Goal: Complete application form

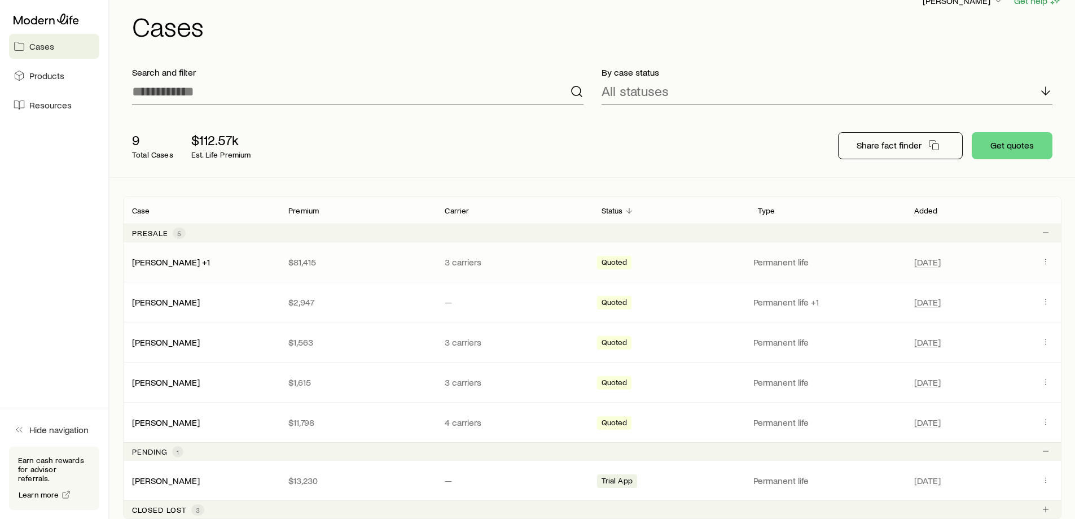
scroll to position [56, 0]
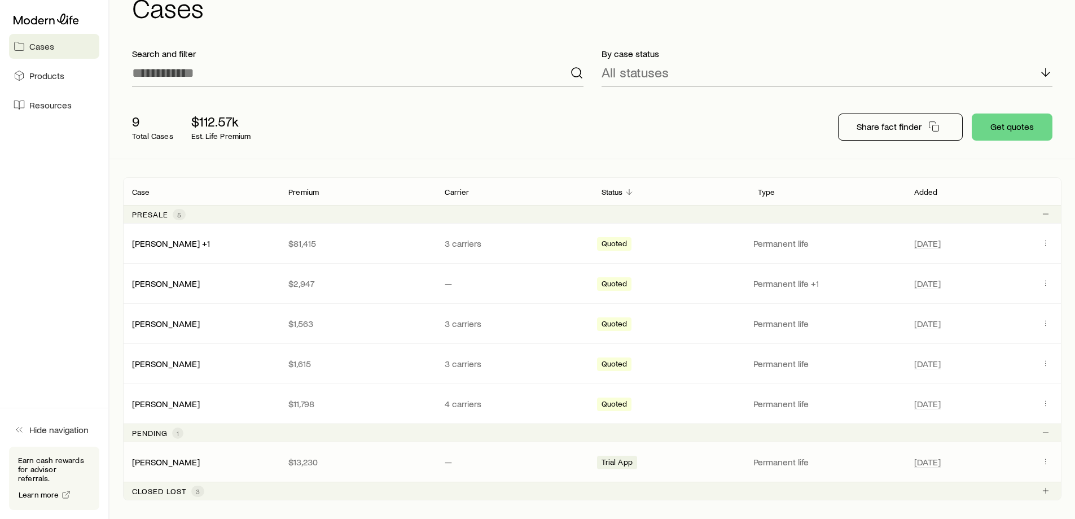
click at [191, 464] on div "[PERSON_NAME]" at bounding box center [201, 461] width 156 height 11
click at [167, 465] on link "[PERSON_NAME]" at bounding box center [167, 460] width 68 height 11
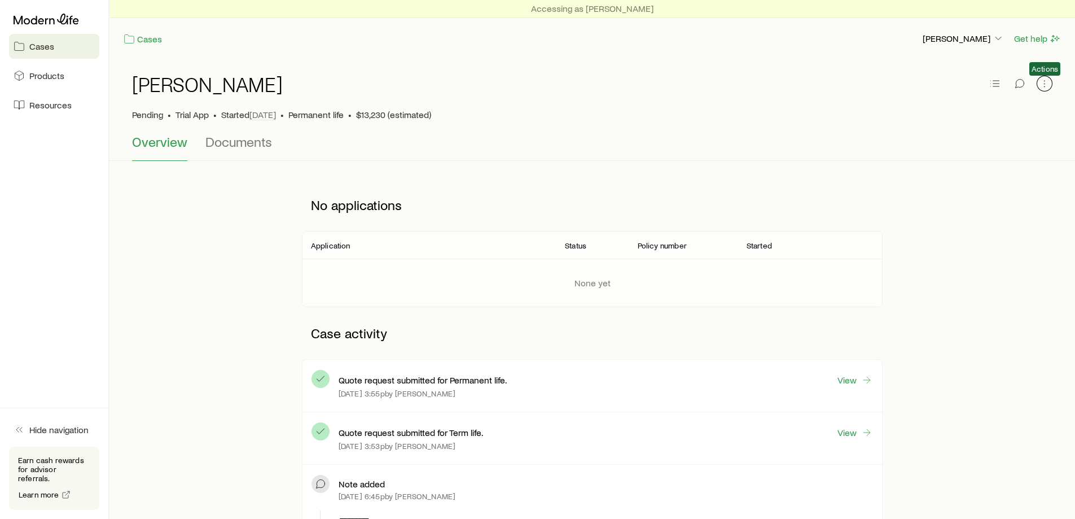
click at [1040, 82] on icon "button" at bounding box center [1044, 83] width 11 height 11
click at [992, 86] on icon "button" at bounding box center [994, 83] width 11 height 11
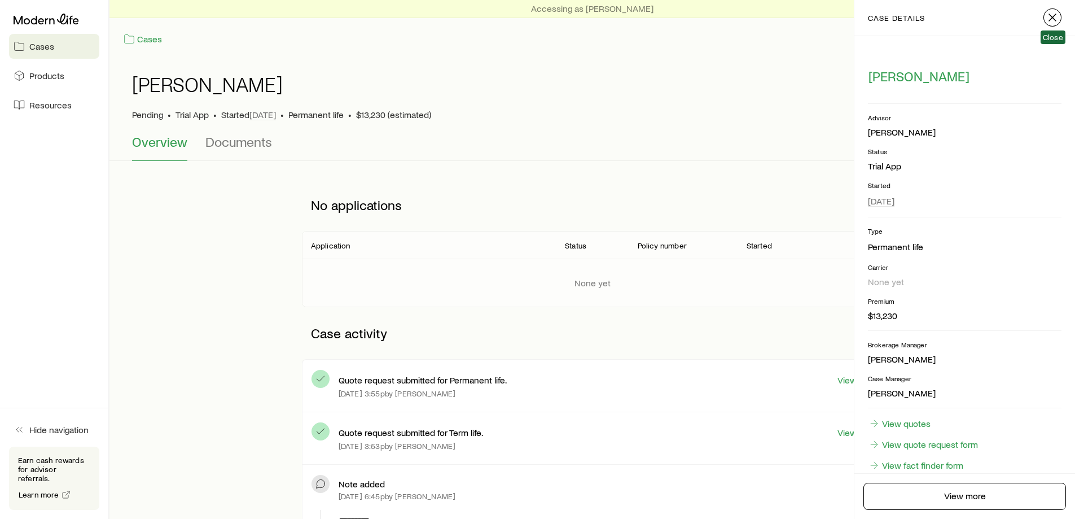
click at [1055, 19] on icon "button" at bounding box center [1053, 18] width 14 height 14
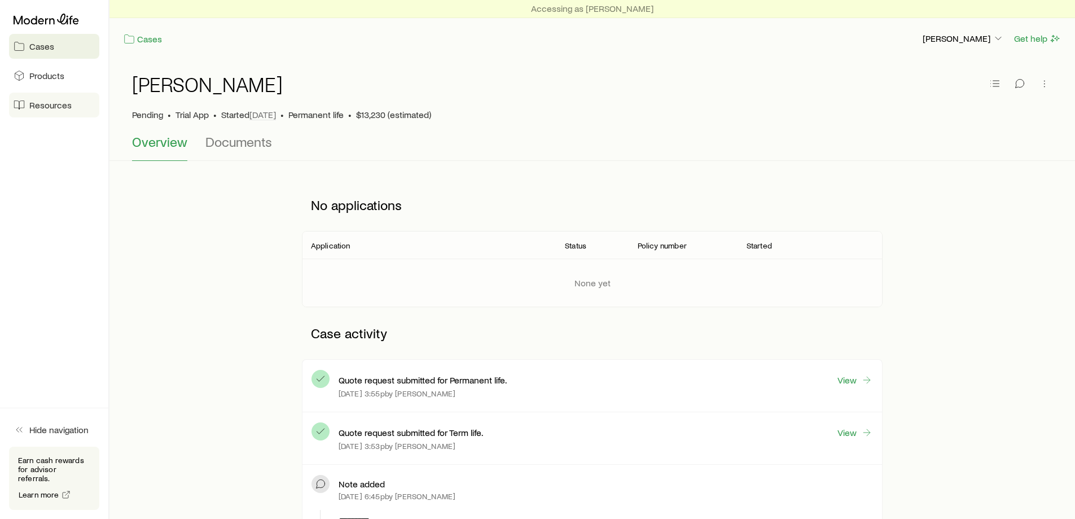
click at [51, 94] on link "Resources" at bounding box center [54, 105] width 90 height 25
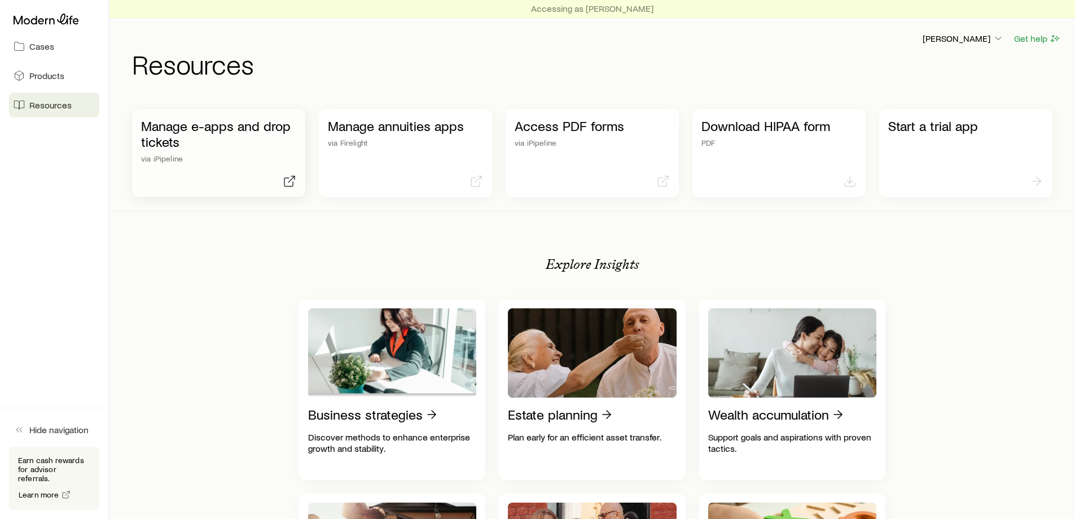
click at [216, 135] on p "Manage e-apps and drop tickets" at bounding box center [218, 134] width 155 height 32
click at [58, 53] on link "Cases" at bounding box center [54, 46] width 90 height 25
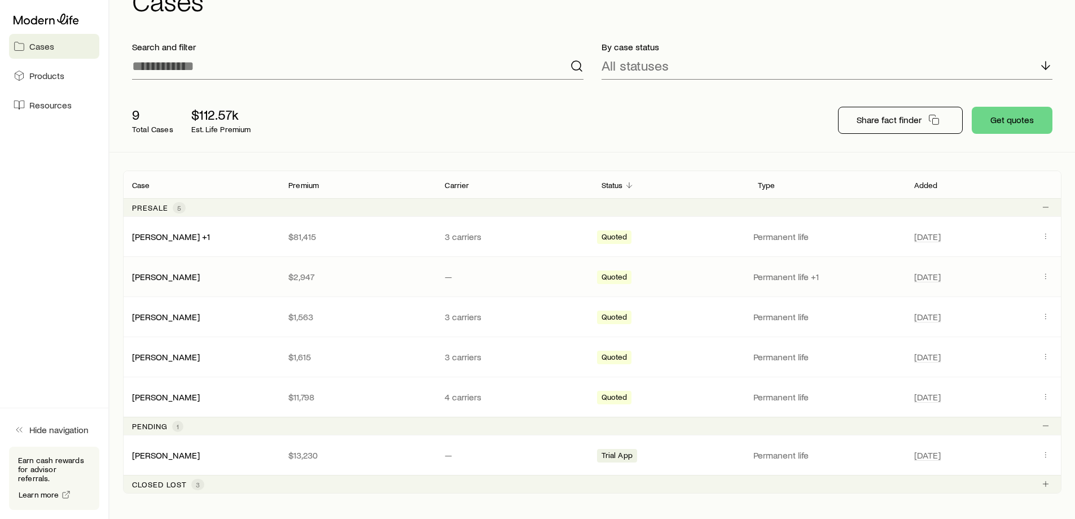
scroll to position [113, 0]
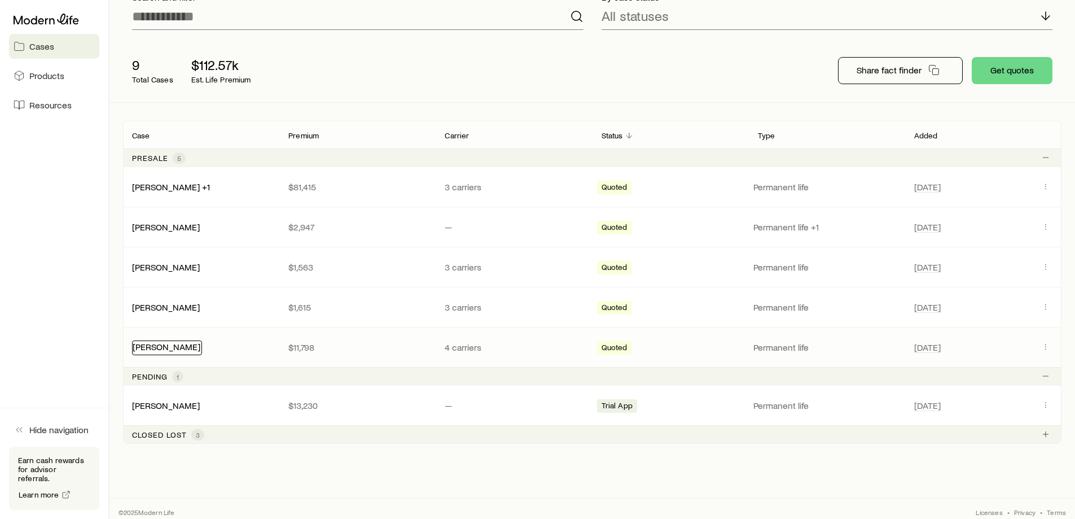
click at [195, 348] on link "[PERSON_NAME]" at bounding box center [167, 346] width 68 height 11
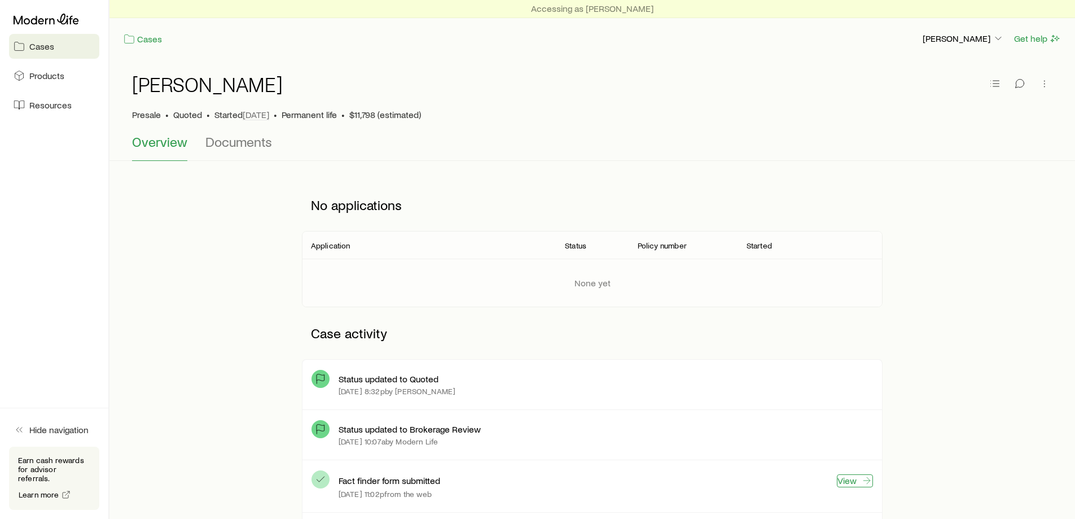
click at [846, 480] on link "View" at bounding box center [855, 480] width 36 height 13
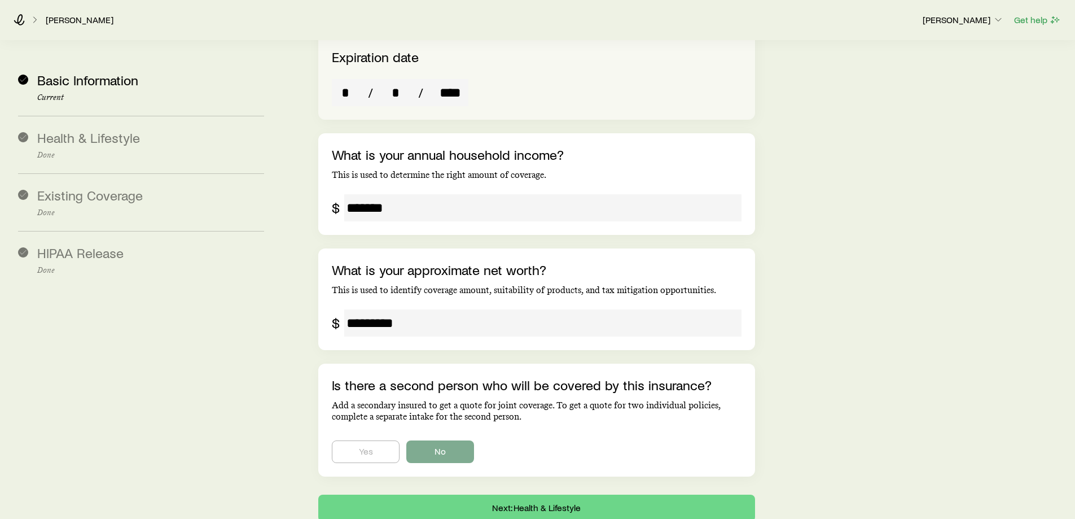
scroll to position [1925, 0]
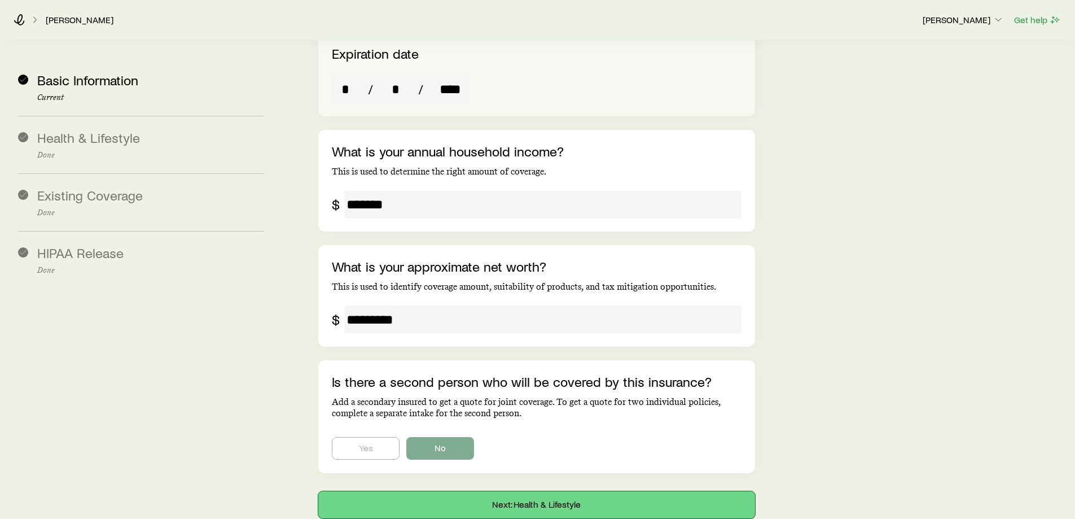
click at [502, 491] on button "Next: Health & Lifestyle" at bounding box center [536, 504] width 436 height 27
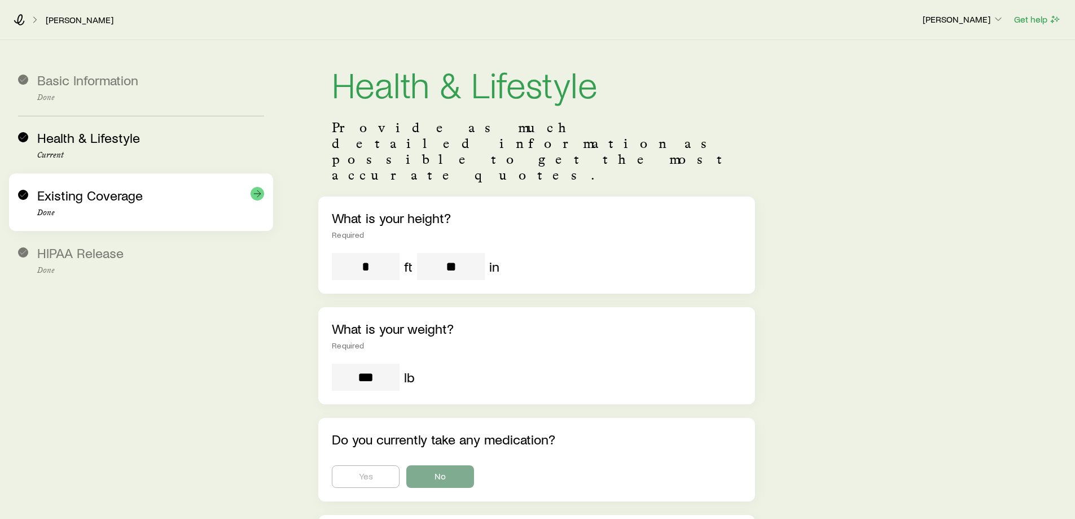
scroll to position [0, 0]
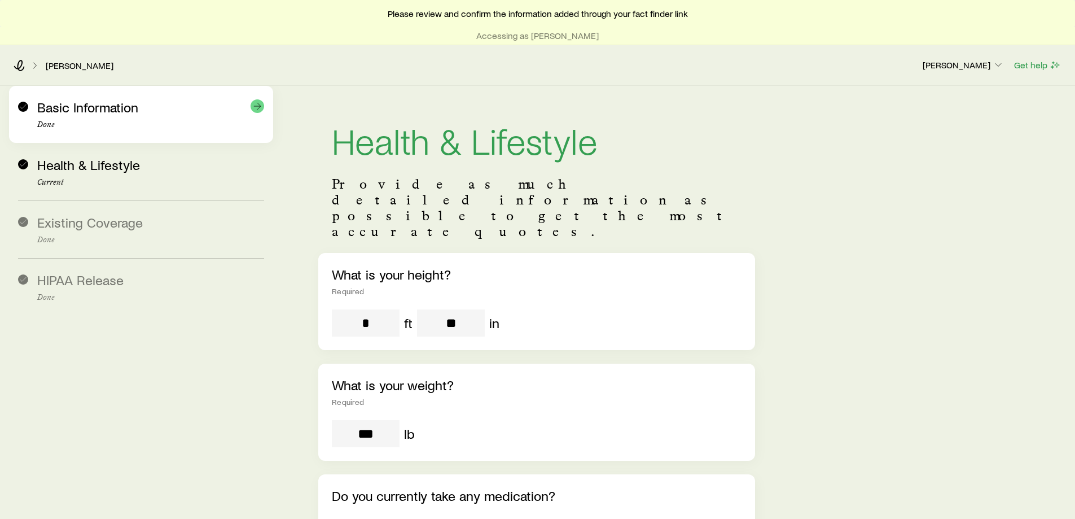
drag, startPoint x: 94, startPoint y: 115, endPoint x: 100, endPoint y: 115, distance: 6.2
click at [94, 115] on div "Basic Information Done" at bounding box center [150, 114] width 227 height 30
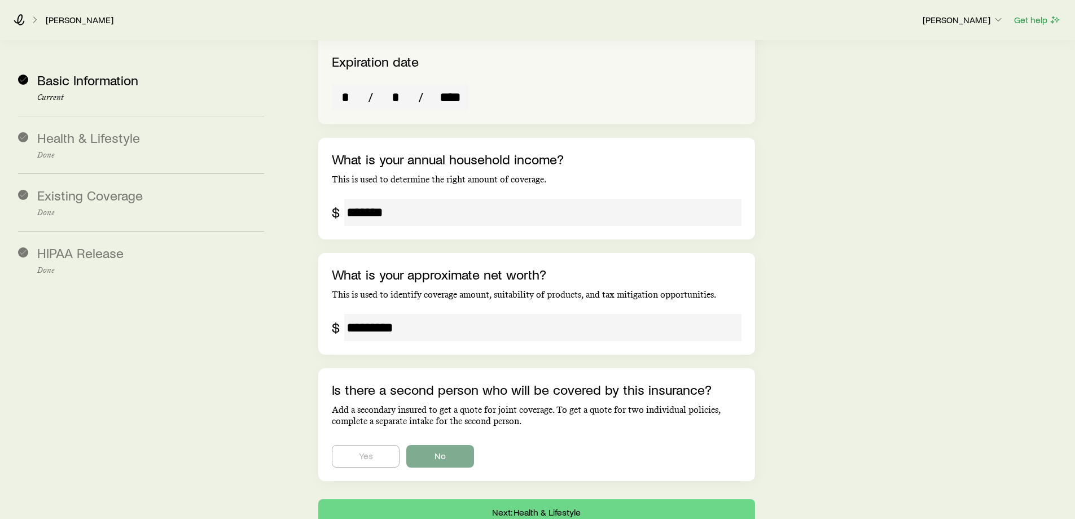
scroll to position [1925, 0]
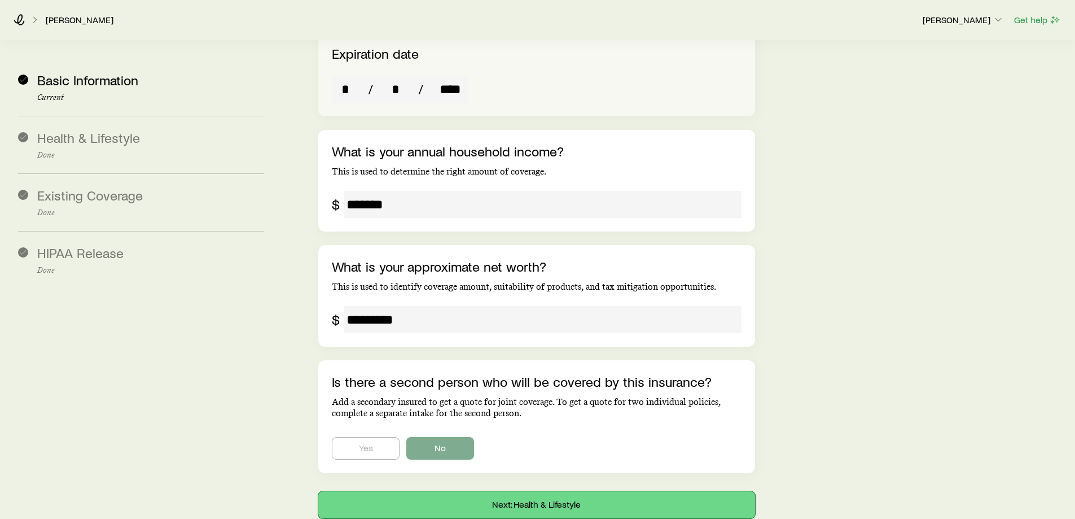
click at [512, 491] on button "Next: Health & Lifestyle" at bounding box center [536, 504] width 436 height 27
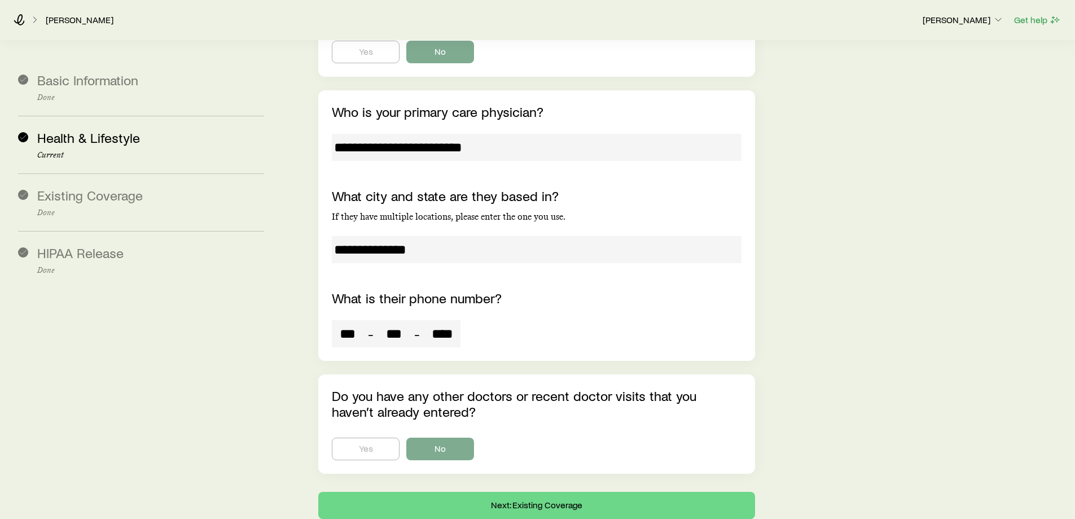
scroll to position [4525, 0]
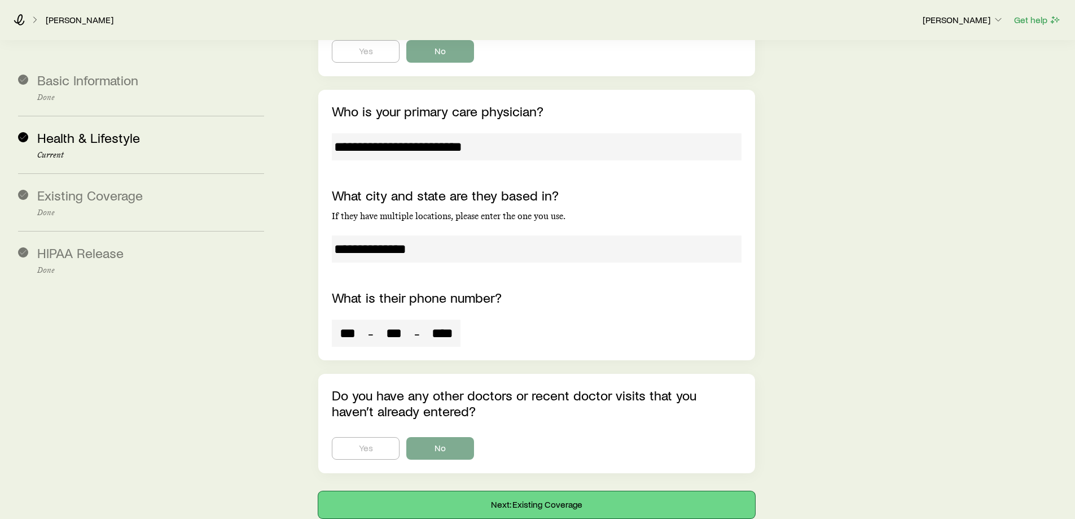
click at [496, 491] on button "Next: Existing Coverage" at bounding box center [536, 504] width 436 height 27
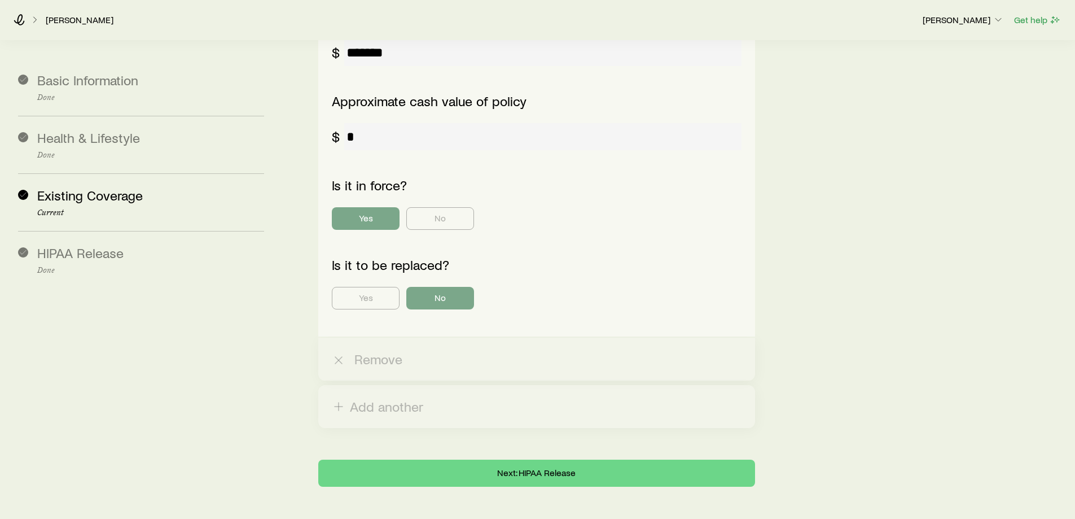
scroll to position [1067, 0]
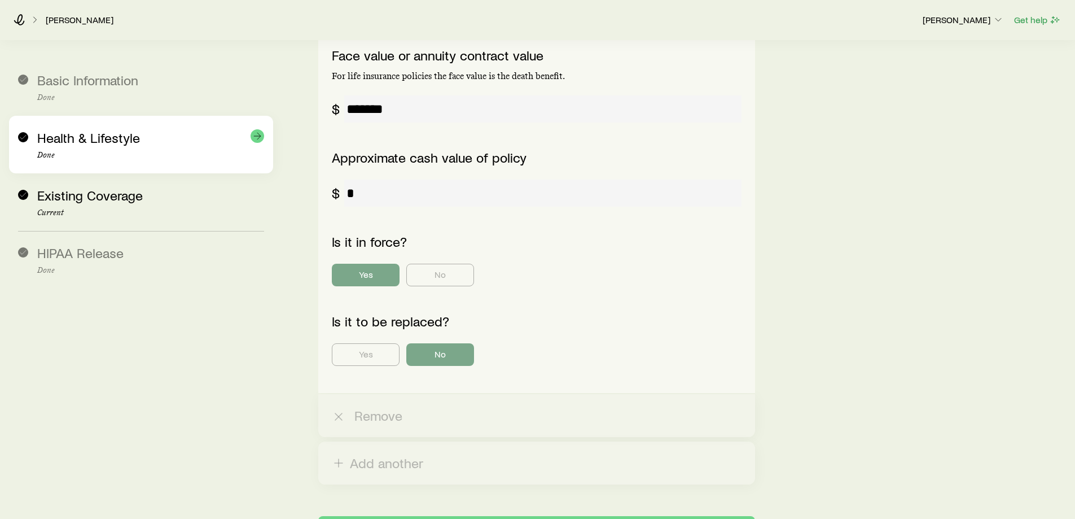
click at [94, 143] on span "Health & Lifestyle" at bounding box center [88, 137] width 103 height 16
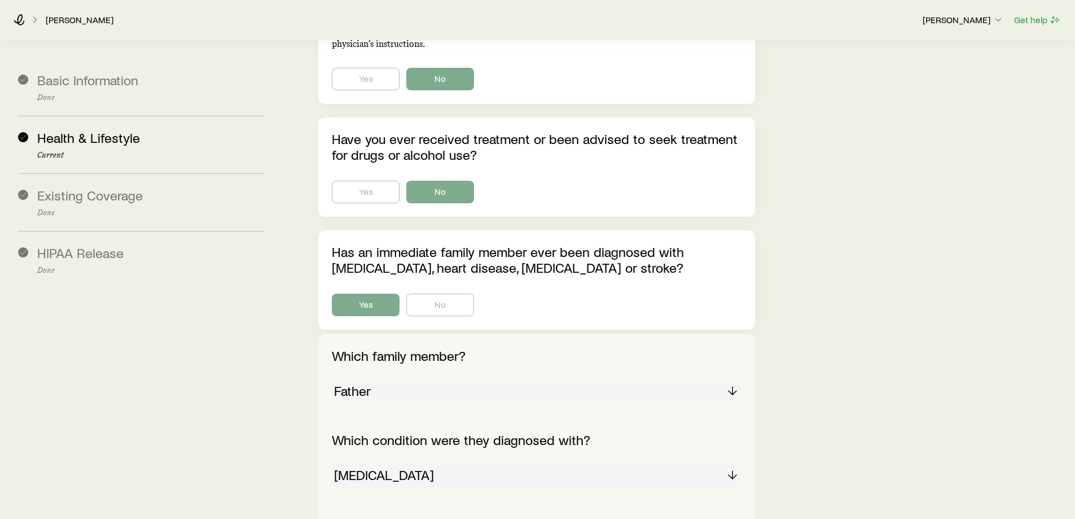
scroll to position [1016, 0]
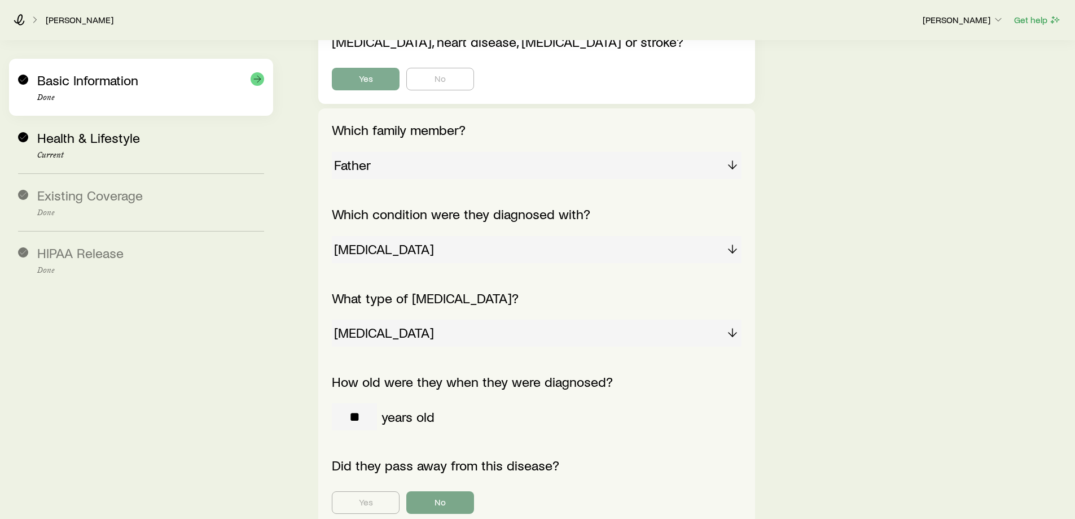
click at [80, 97] on p "Done" at bounding box center [150, 97] width 227 height 9
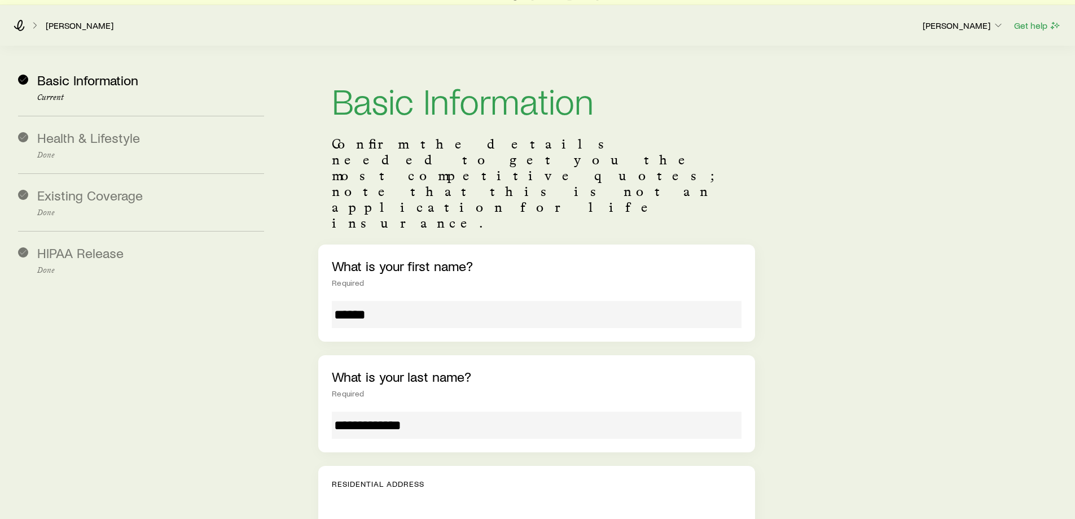
scroll to position [0, 0]
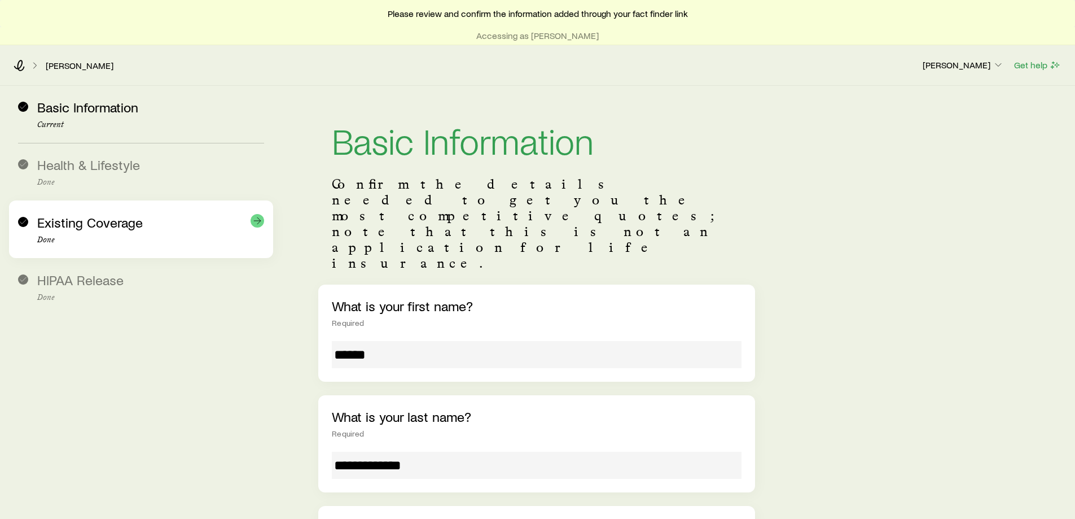
click at [84, 236] on p "Done" at bounding box center [150, 239] width 227 height 9
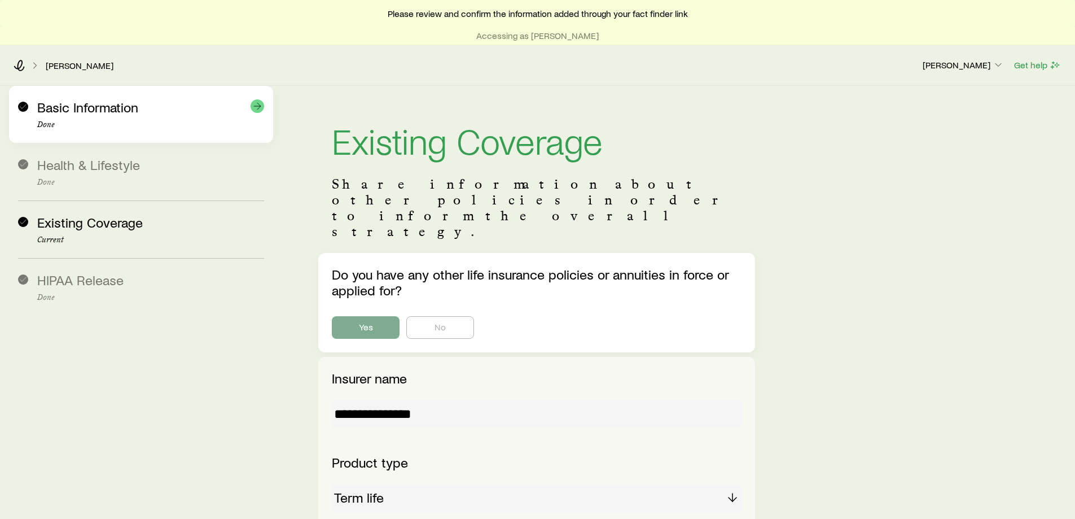
click at [76, 132] on div "Basic Information Done" at bounding box center [141, 114] width 246 height 57
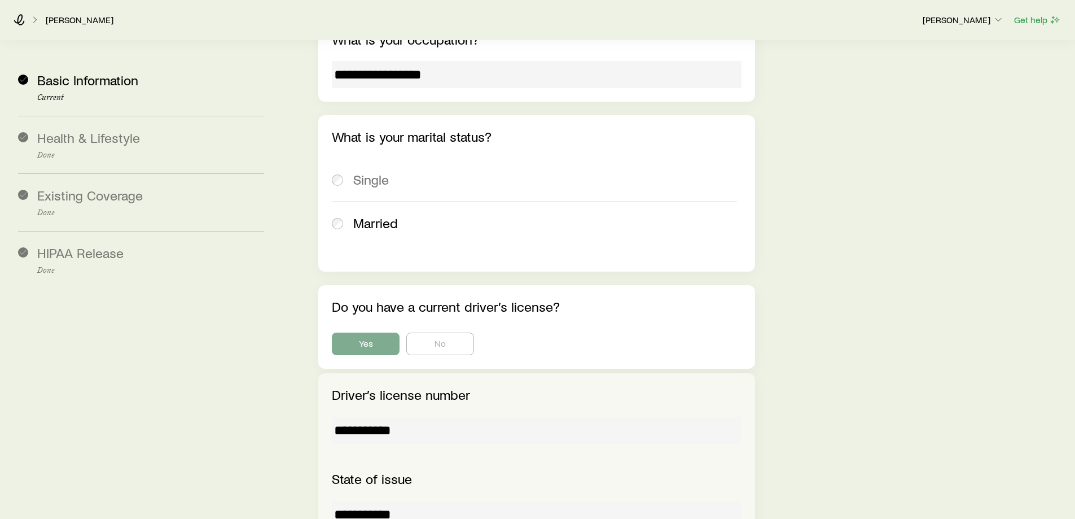
scroll to position [1411, 0]
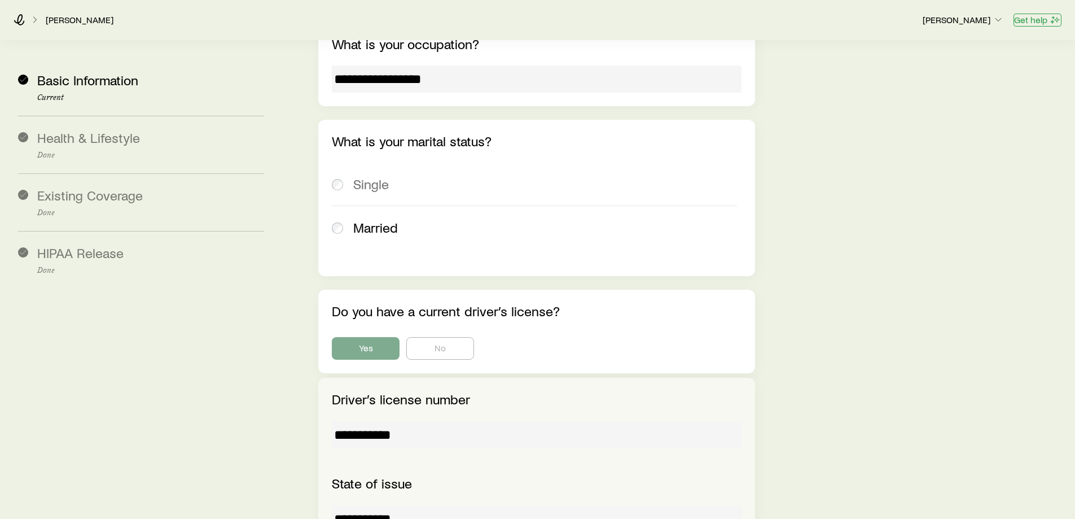
click at [1031, 24] on button "Get help" at bounding box center [1038, 20] width 48 height 13
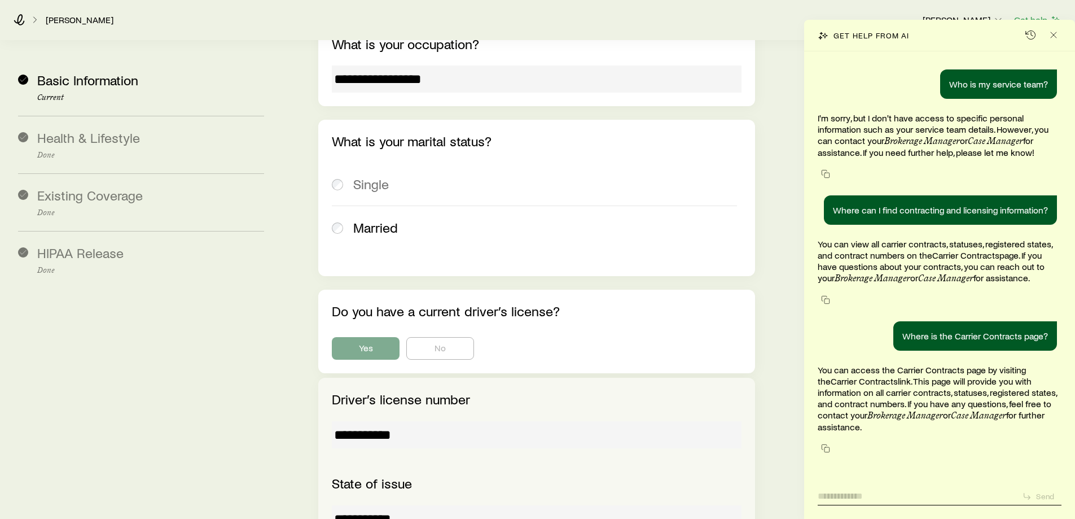
click at [909, 495] on textarea at bounding box center [915, 492] width 195 height 17
type textarea "**********"
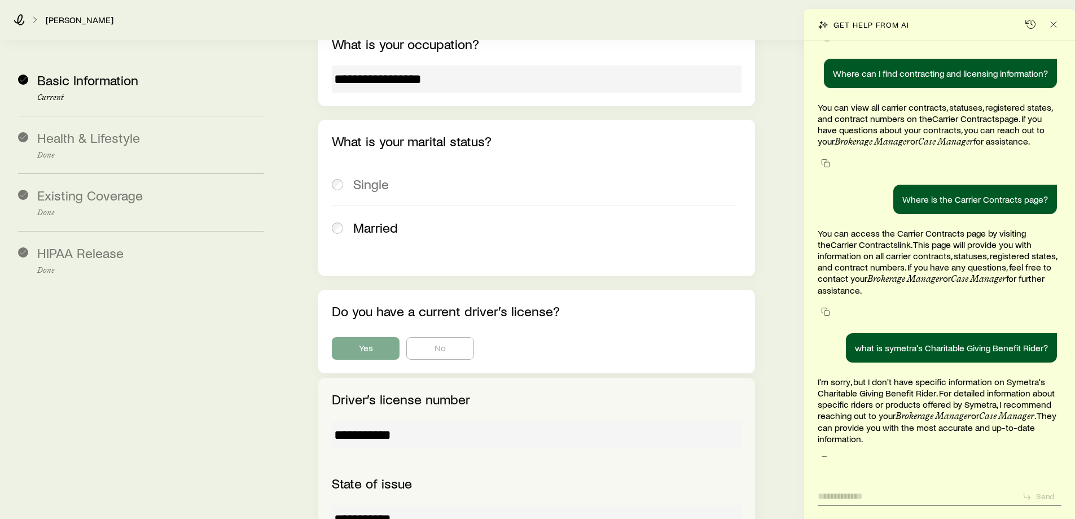
scroll to position [150, 0]
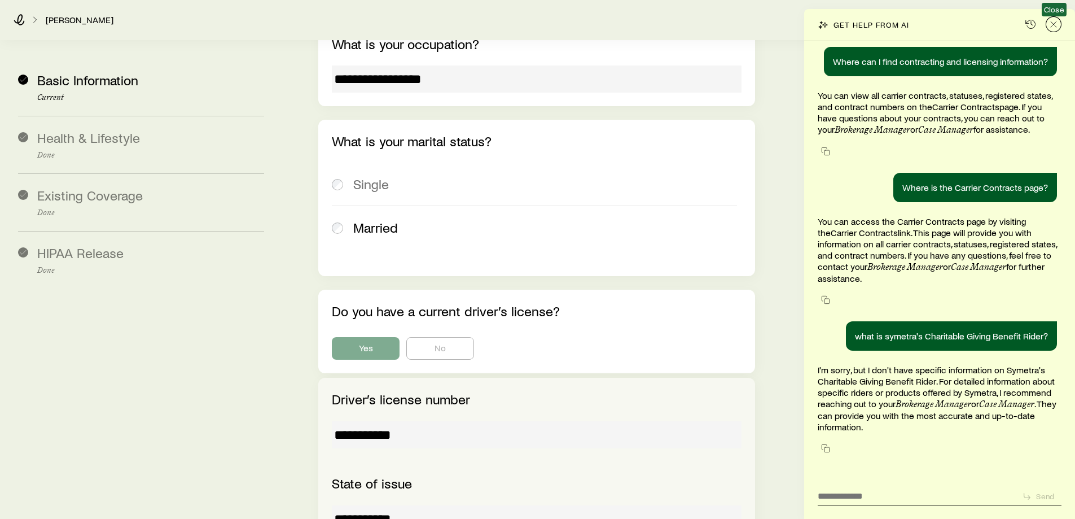
click at [1052, 20] on icon "Close" at bounding box center [1053, 24] width 11 height 11
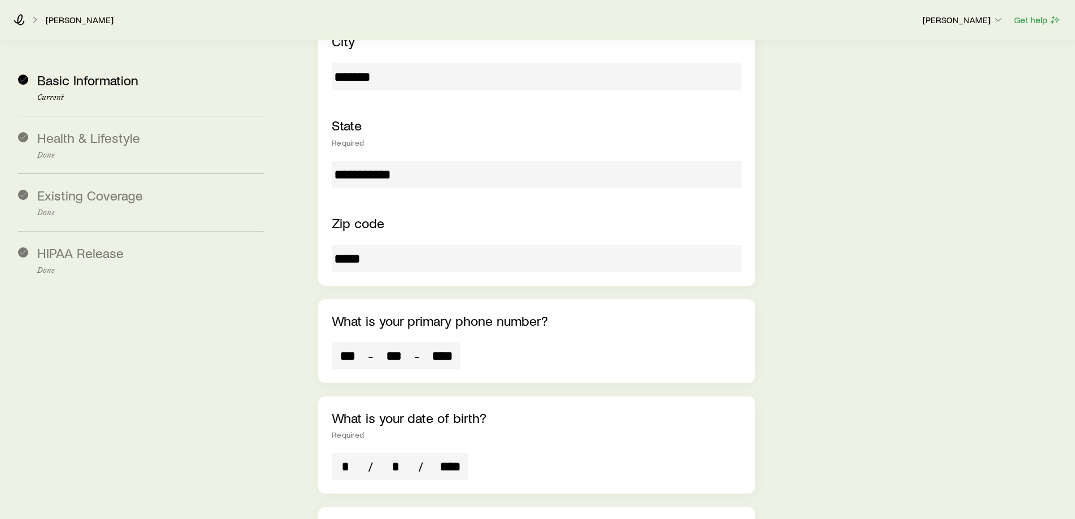
scroll to position [564, 0]
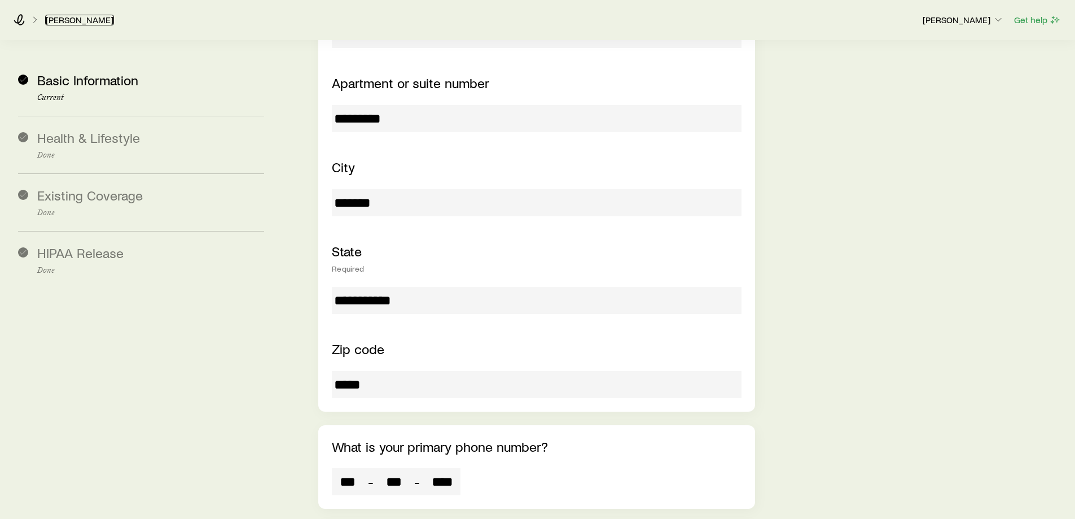
click at [84, 22] on link "[PERSON_NAME]" at bounding box center [79, 20] width 69 height 11
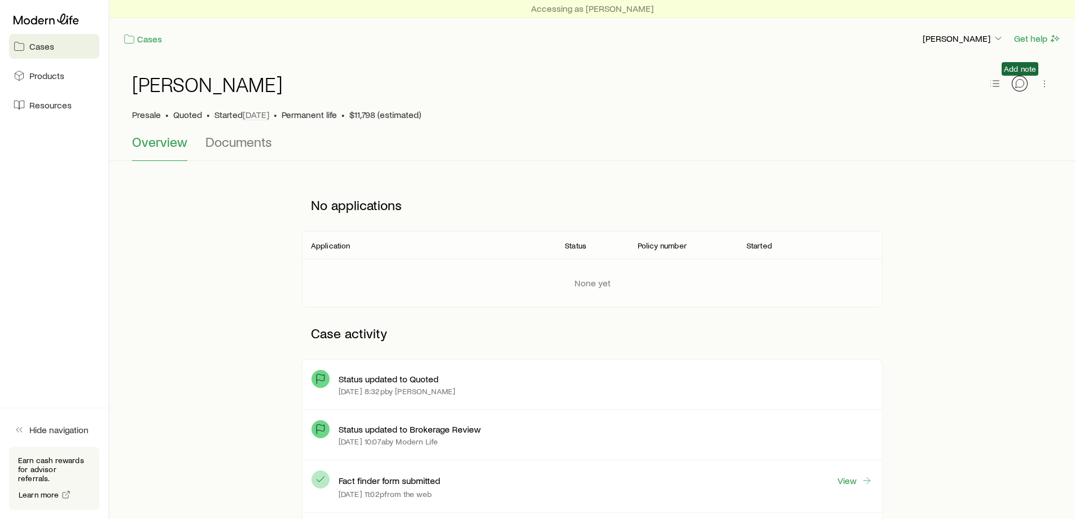
click at [1020, 84] on icon "button" at bounding box center [1019, 83] width 11 height 11
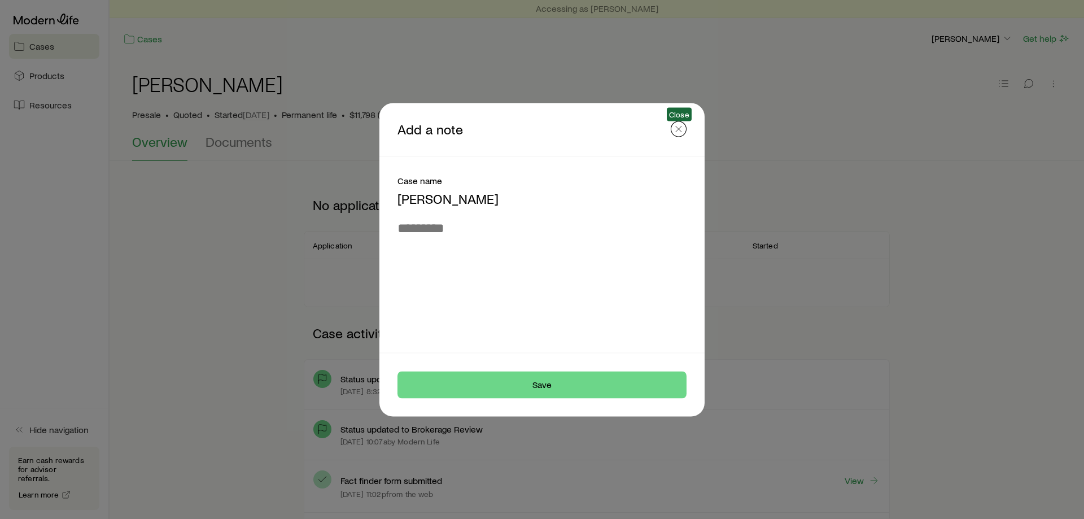
click at [680, 130] on icon "button" at bounding box center [678, 128] width 11 height 11
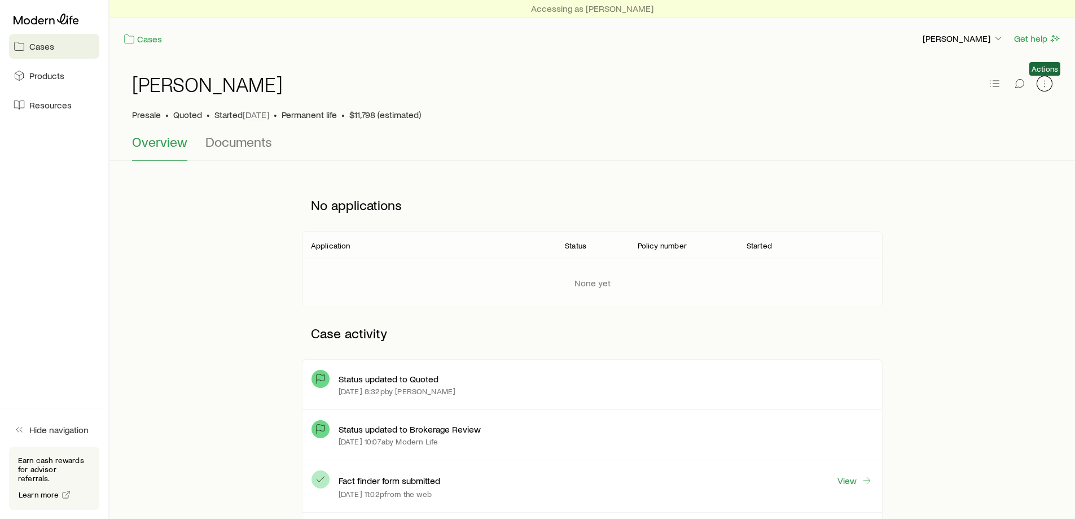
click at [1047, 86] on icon "button" at bounding box center [1044, 83] width 11 height 11
click at [799, 120] on div "[PERSON_NAME] Presale • Quoted • Started [DATE] • Permanent life • $11,798 (est…" at bounding box center [592, 96] width 921 height 75
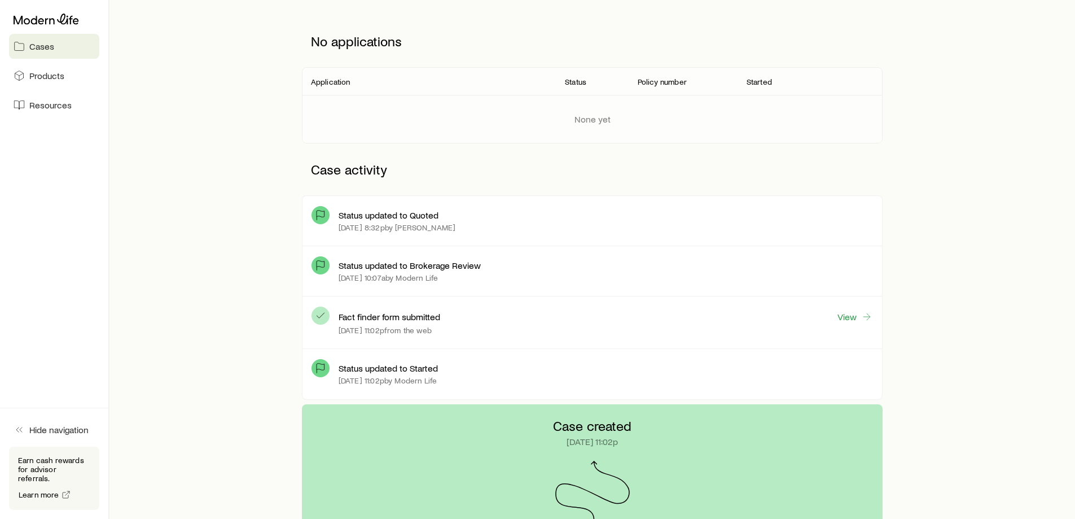
scroll to position [169, 0]
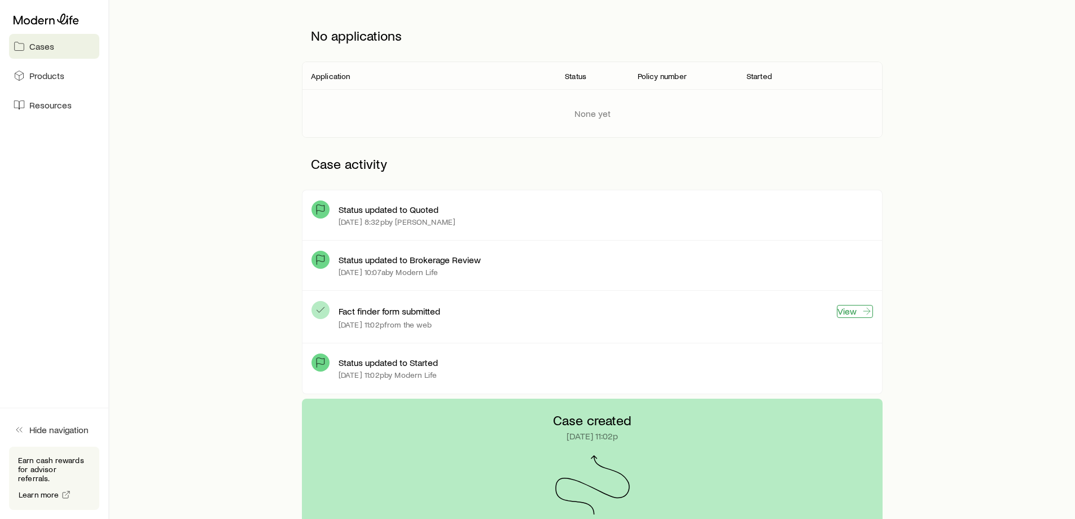
click at [848, 309] on link "View" at bounding box center [855, 311] width 36 height 13
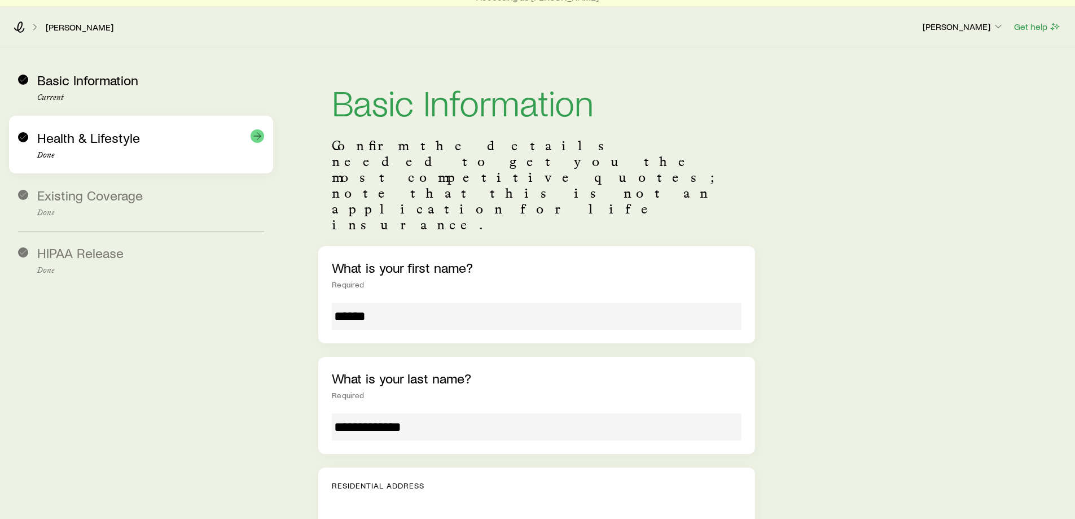
scroll to position [56, 0]
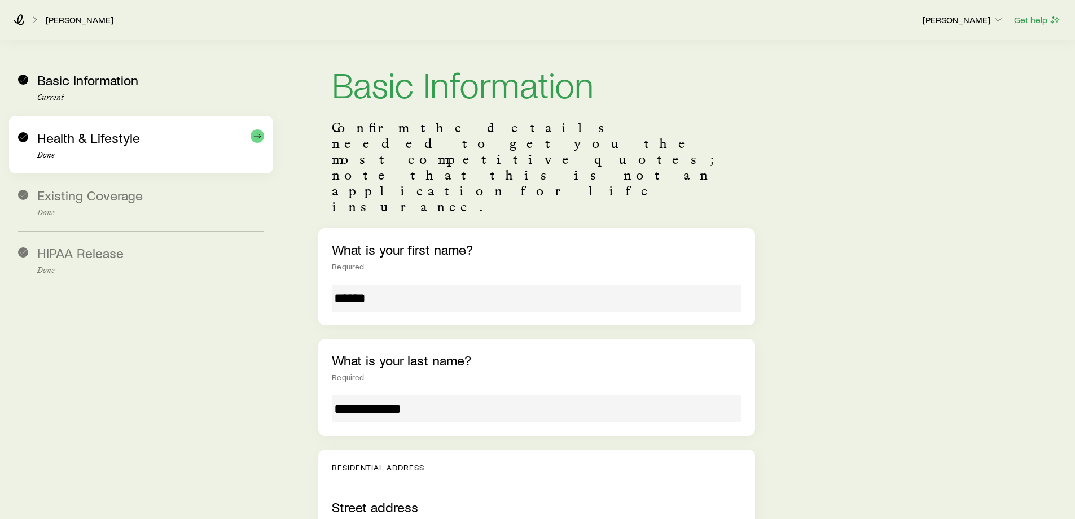
click at [120, 134] on span "Health & Lifestyle" at bounding box center [88, 137] width 103 height 16
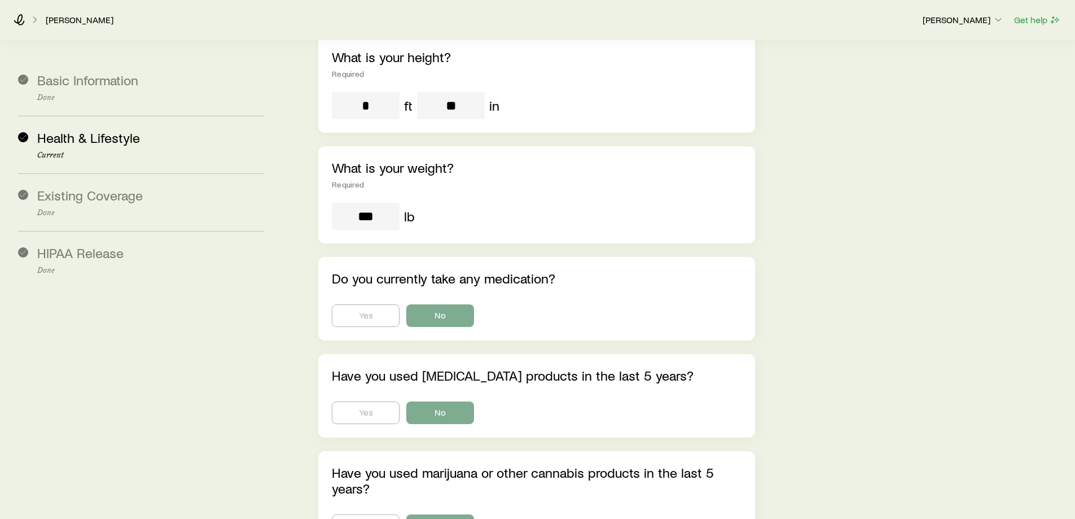
scroll to position [169, 0]
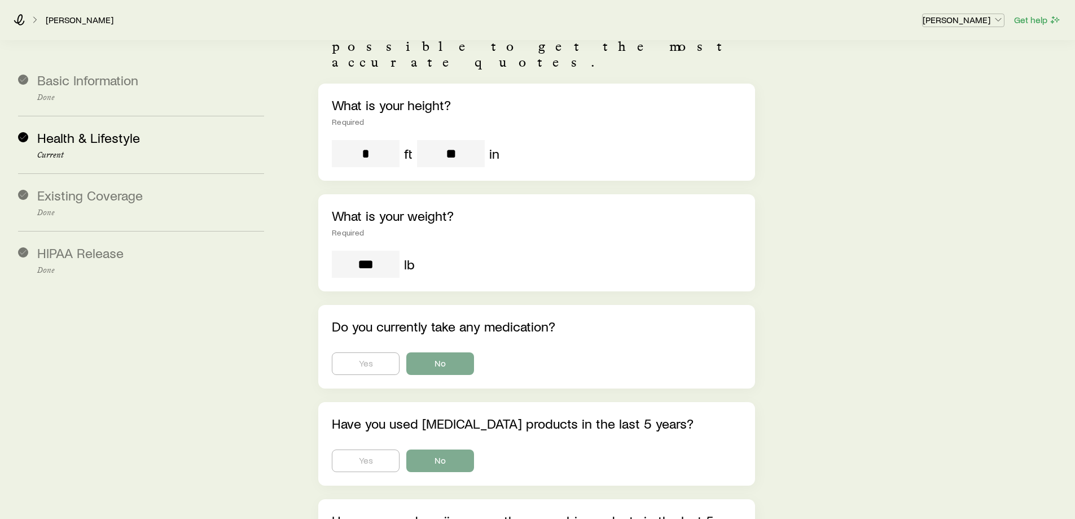
click at [975, 19] on p "[PERSON_NAME]" at bounding box center [963, 19] width 81 height 11
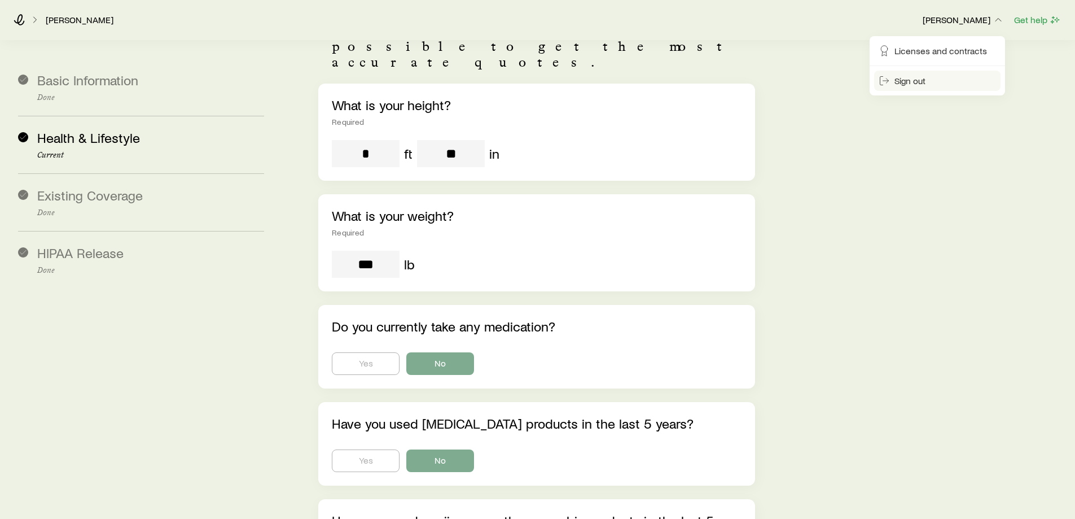
click at [926, 82] on span "Sign out" at bounding box center [910, 80] width 31 height 11
